Goal: Transaction & Acquisition: Purchase product/service

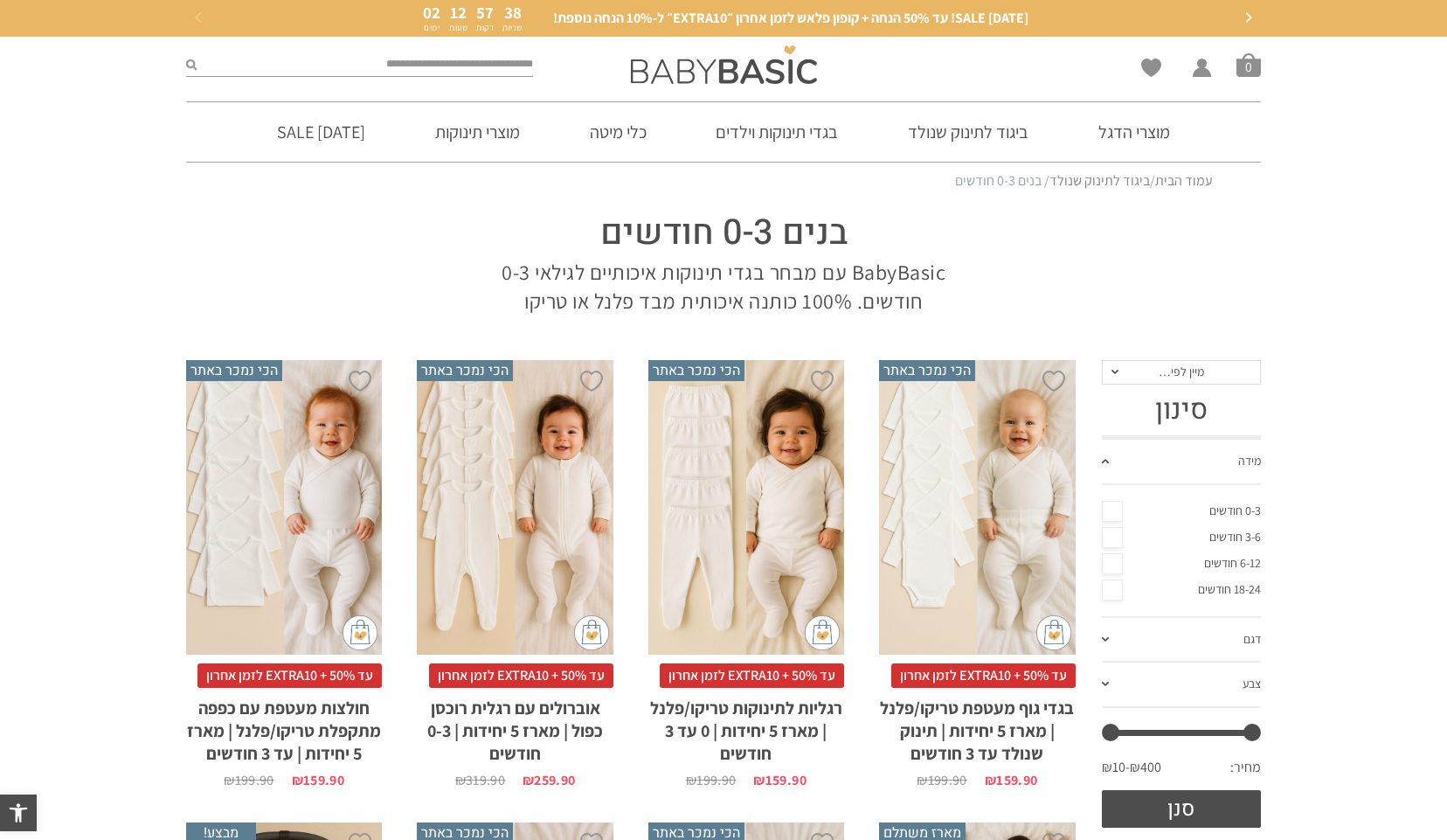
click at [987, 511] on div "x בחירת סוג בד טריקו (עונת מעבר/קיץ) פלנל (חורף)" at bounding box center [977, 507] width 196 height 294
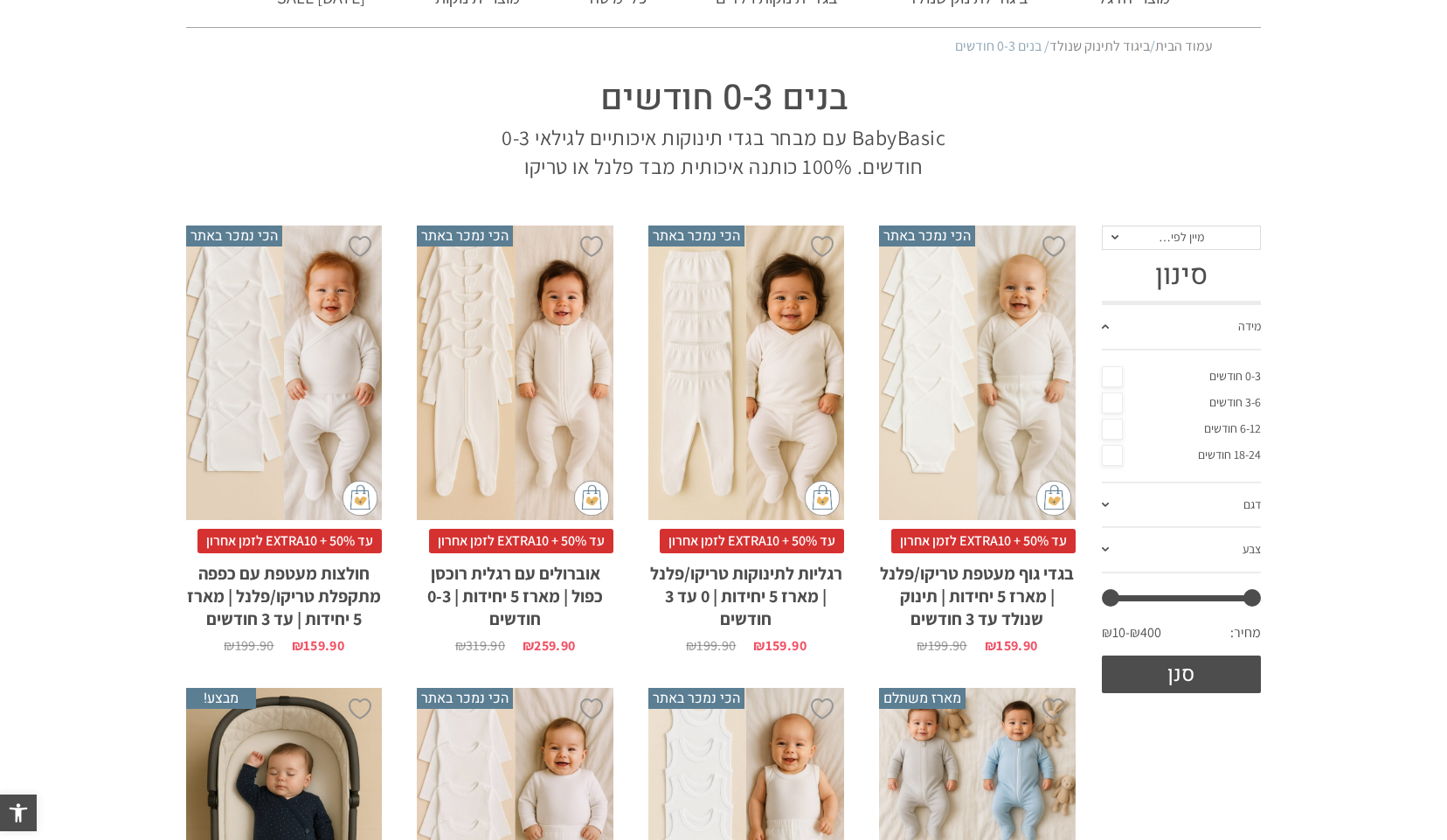
scroll to position [252, 0]
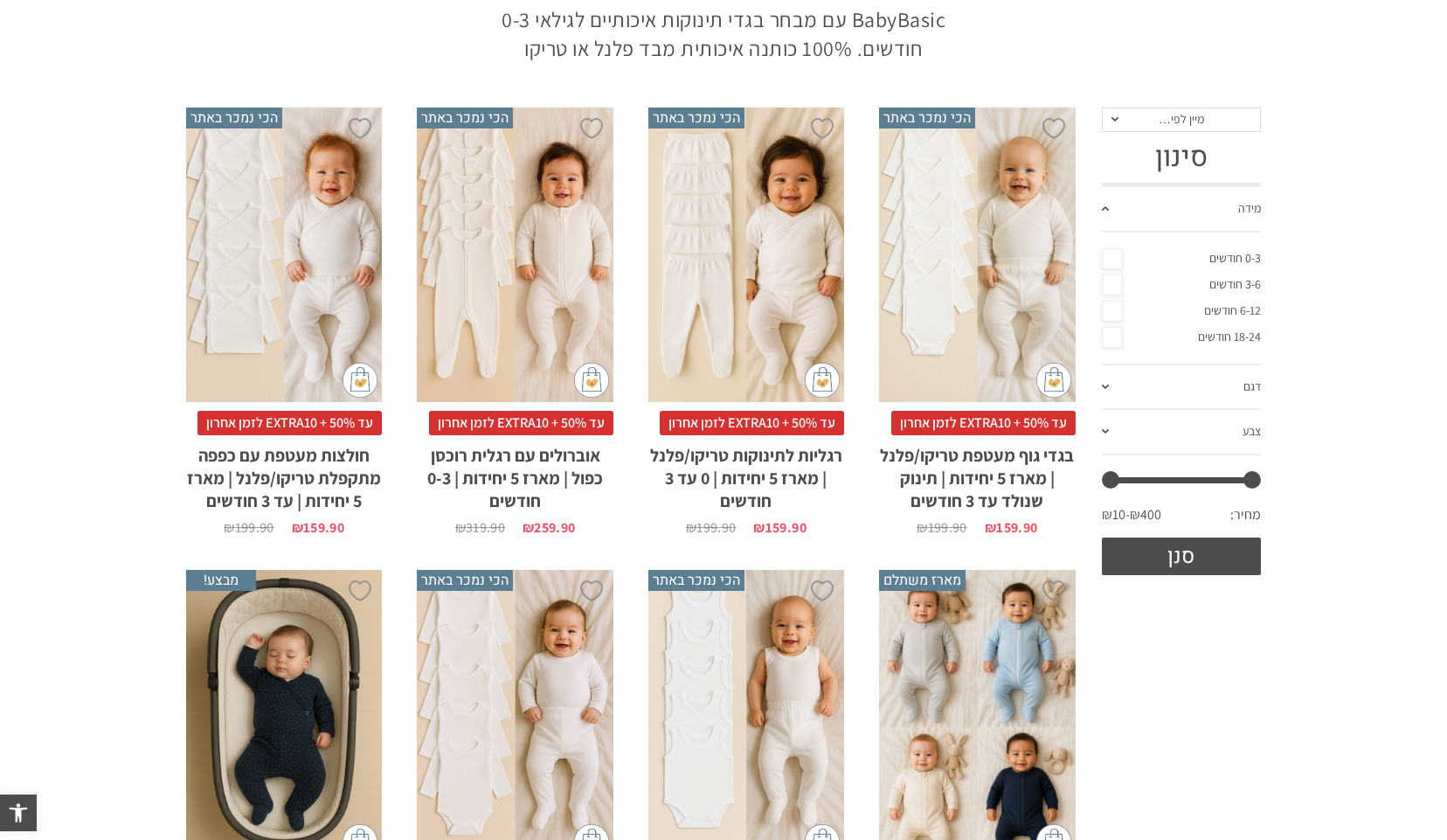
click at [531, 233] on div "x בחירת סוג בד טריקו (עונת מעבר/קיץ) פלנל (חורף)" at bounding box center [515, 254] width 196 height 294
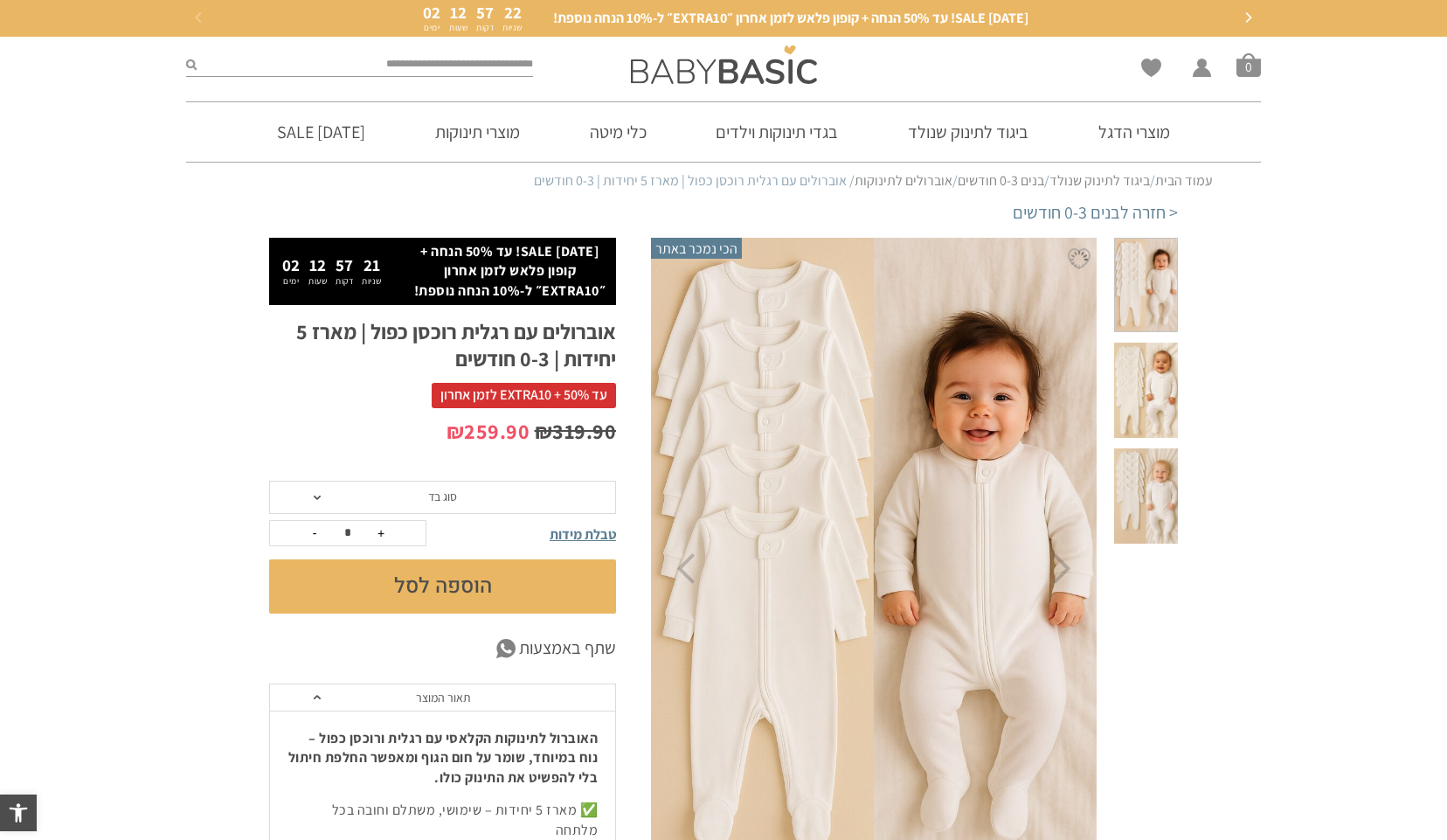
scroll to position [113, 0]
